Goal: Navigation & Orientation: Find specific page/section

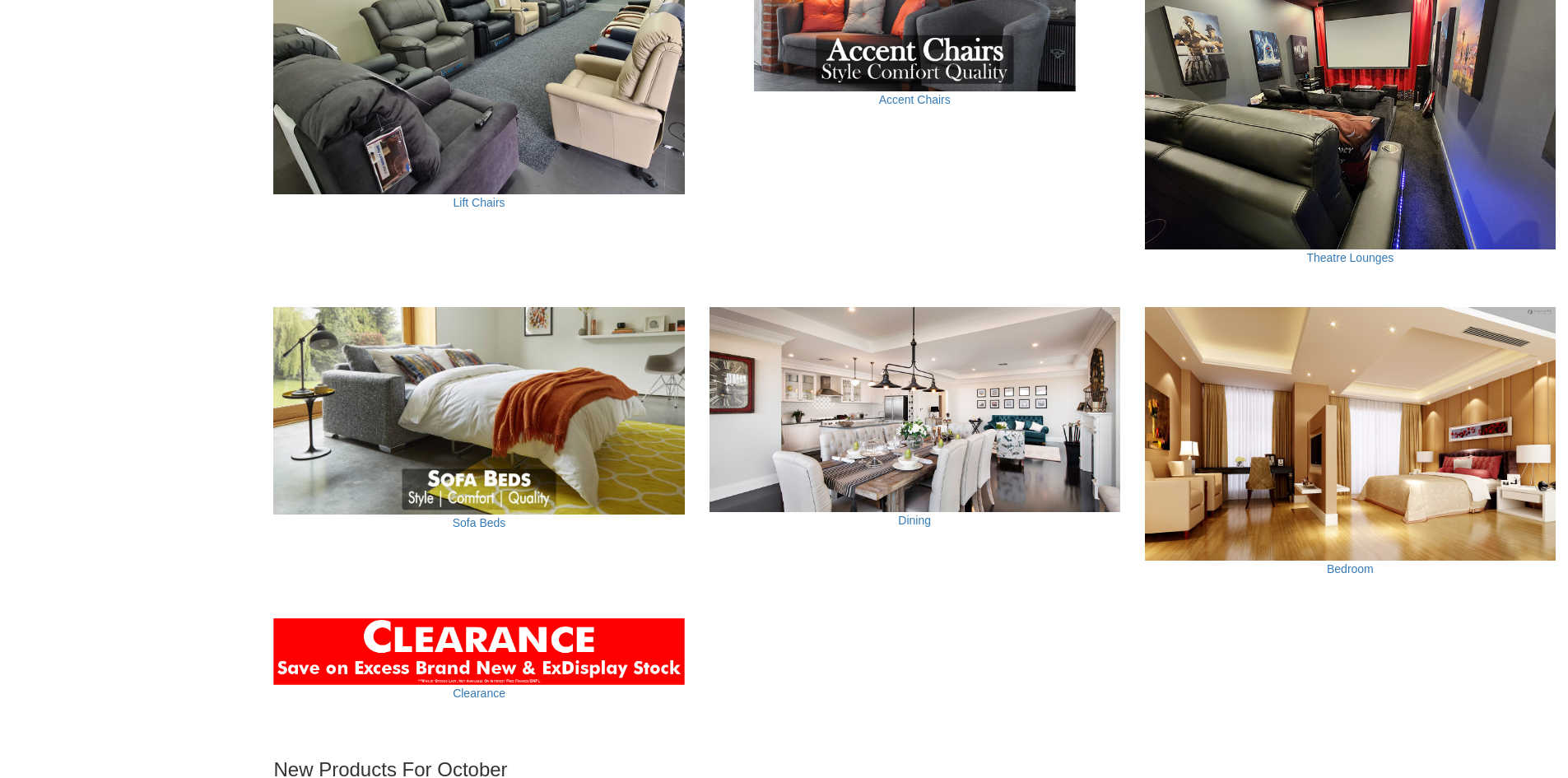
scroll to position [1152, 0]
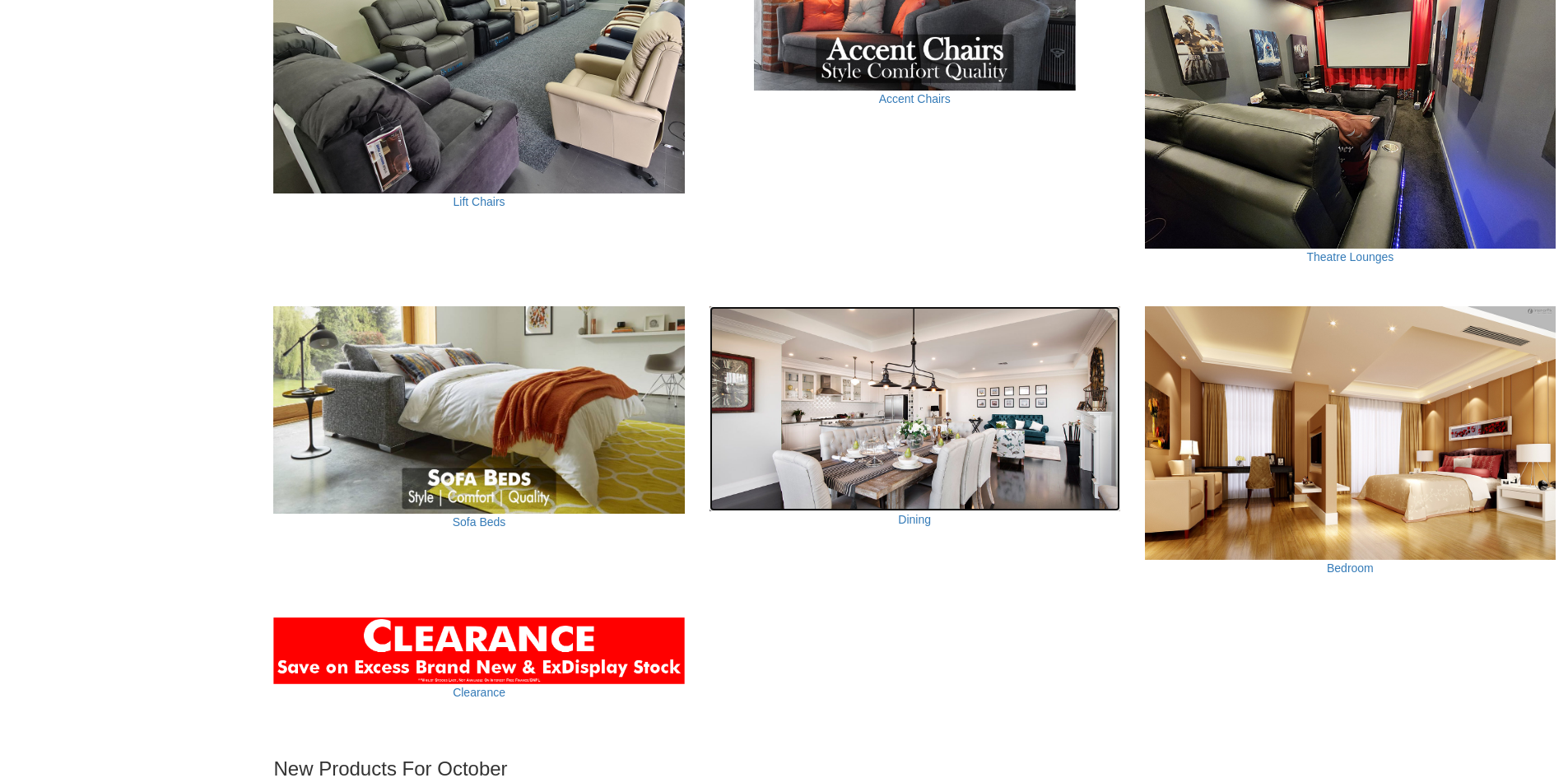
click at [875, 464] on img at bounding box center [915, 410] width 410 height 206
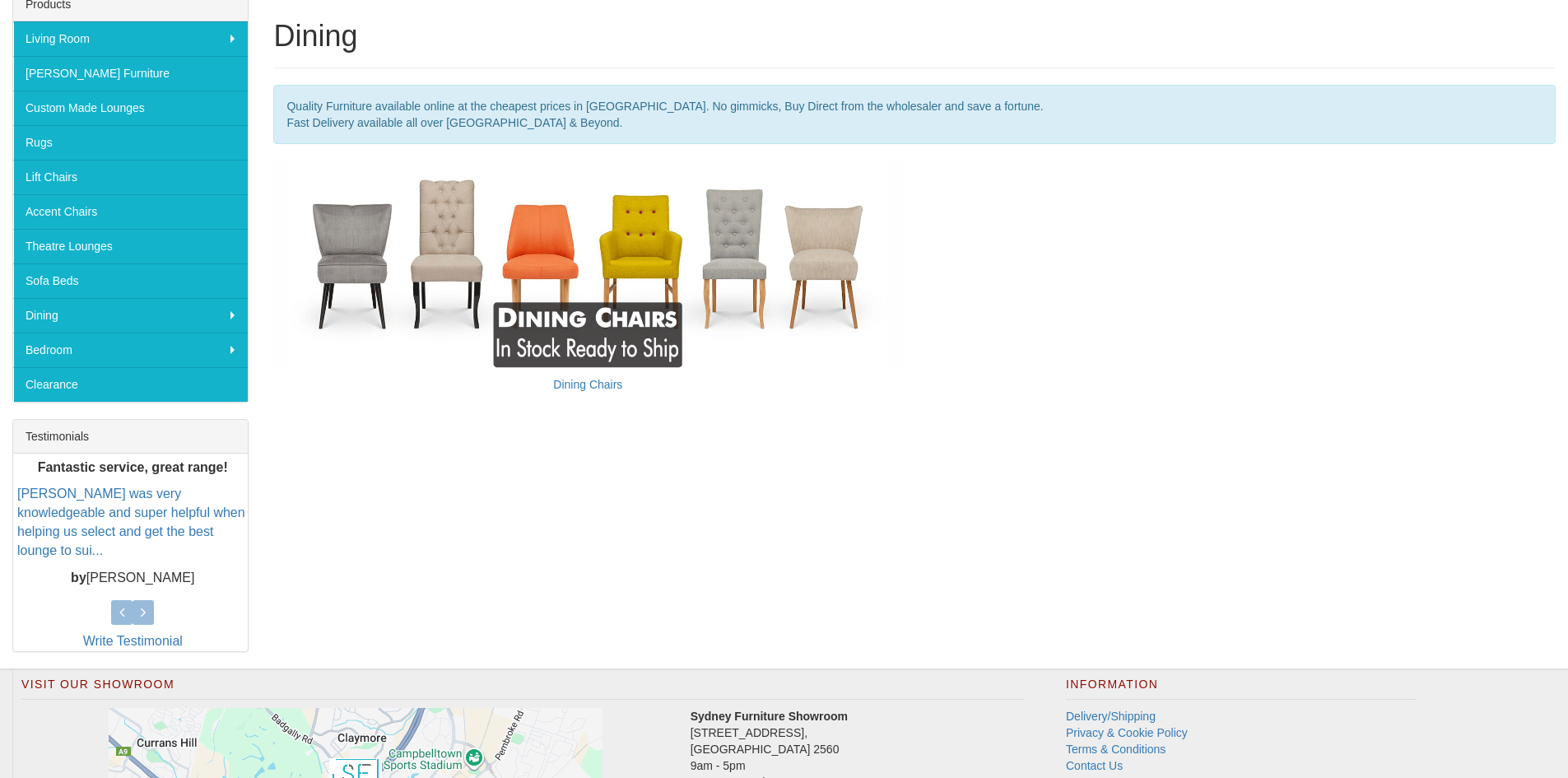
scroll to position [88, 0]
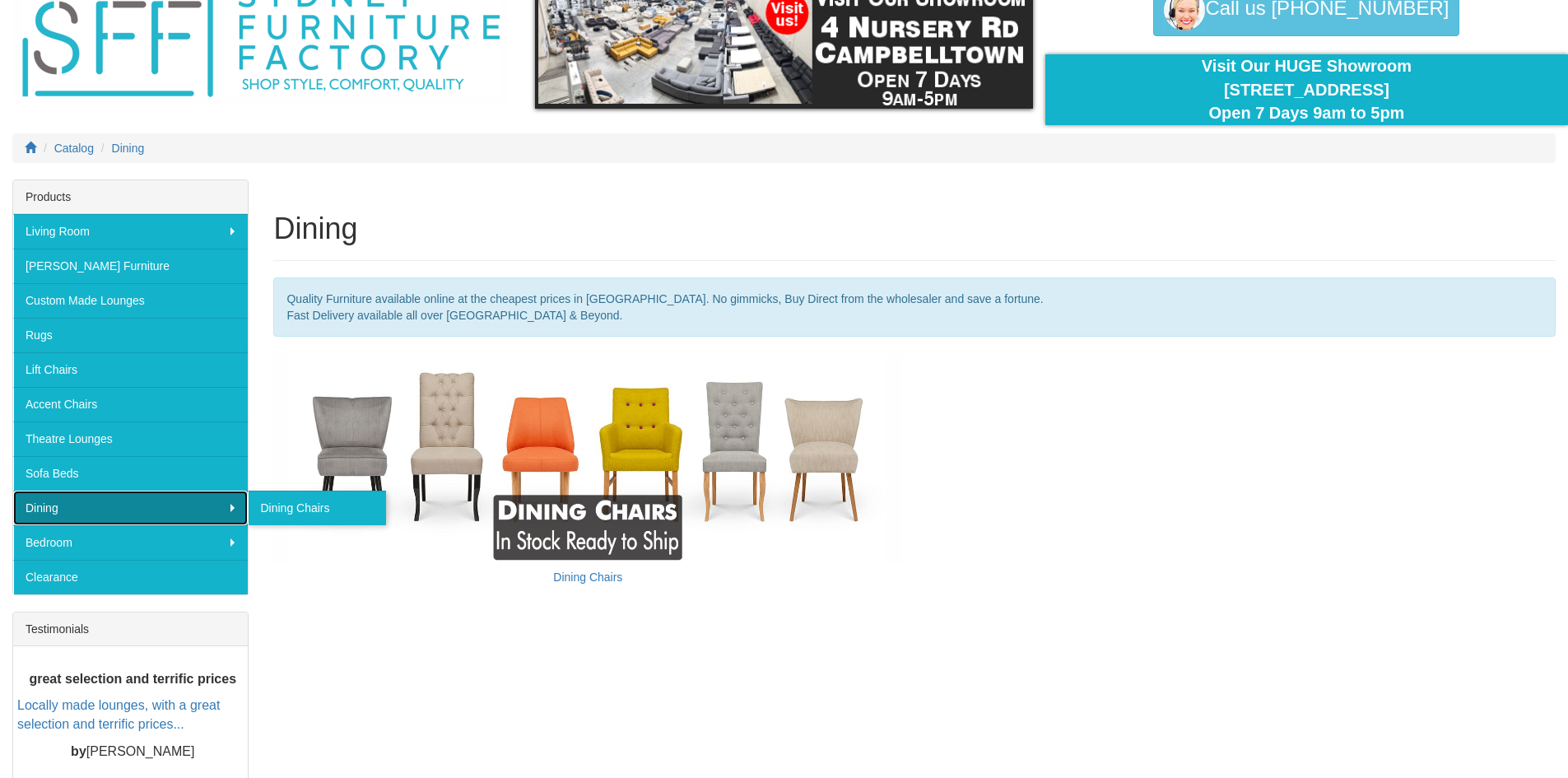
click at [76, 498] on link "Dining" at bounding box center [130, 508] width 234 height 34
